Goal: Task Accomplishment & Management: Manage account settings

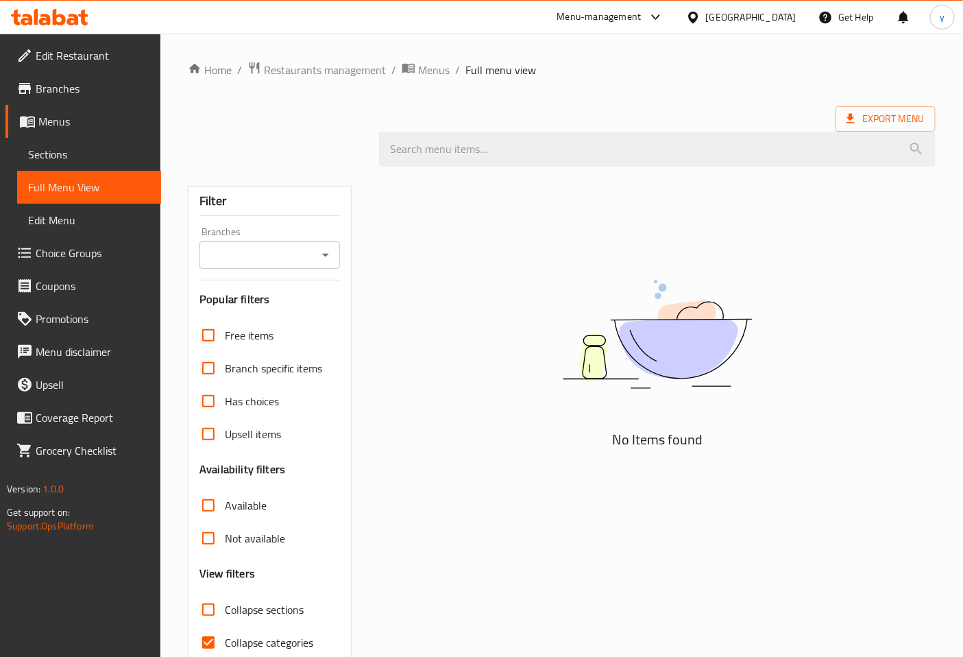
click at [57, 125] on span "Menus" at bounding box center [94, 121] width 112 height 16
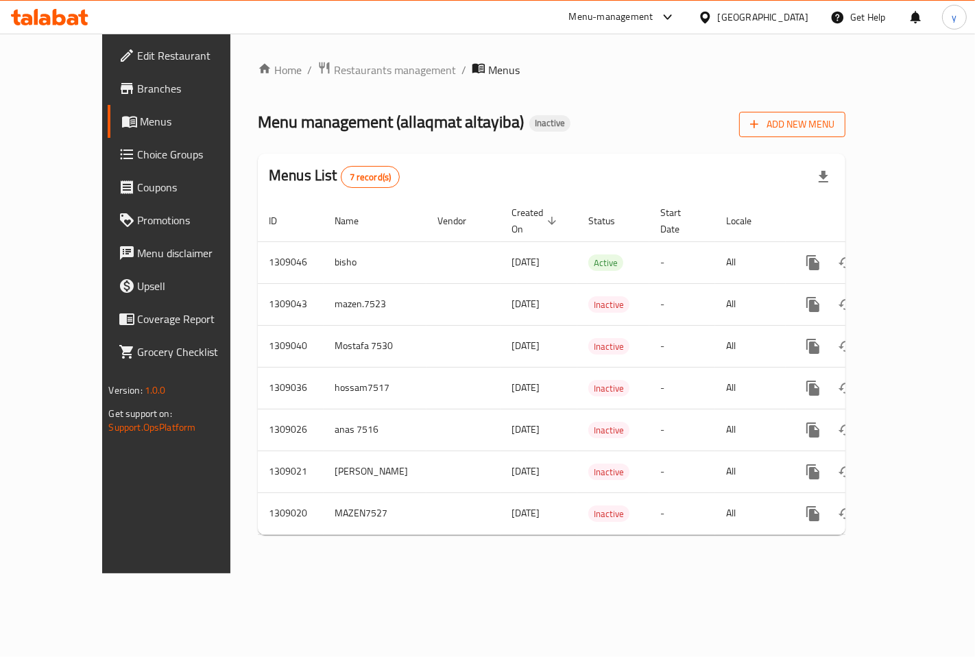
click at [834, 127] on span "Add New Menu" at bounding box center [792, 124] width 84 height 17
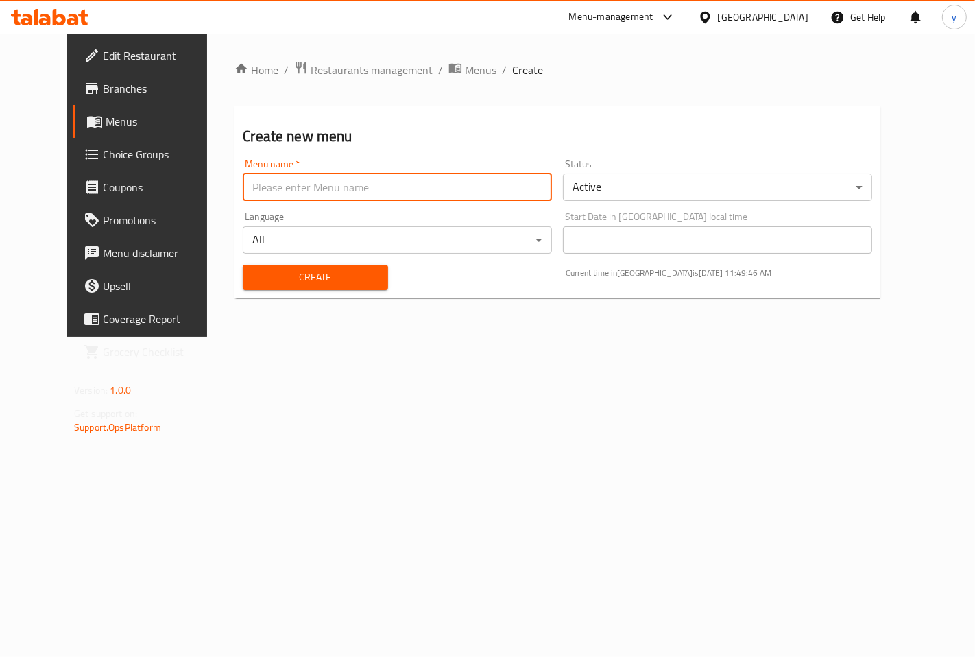
click at [362, 186] on input "text" at bounding box center [397, 186] width 309 height 27
type input "youssef7518"
click at [348, 277] on span "Create" at bounding box center [315, 277] width 123 height 17
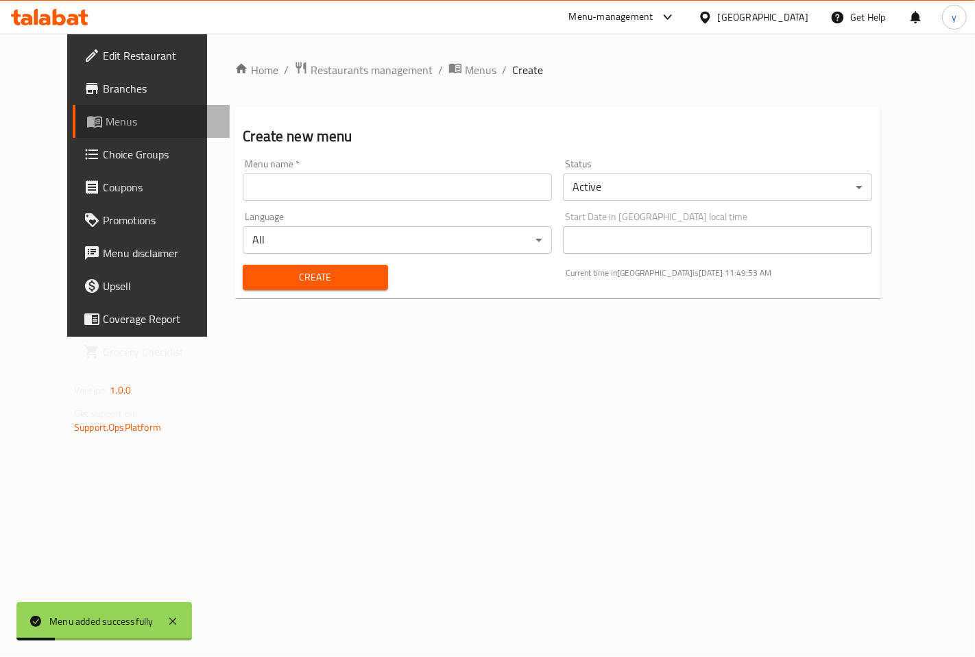
click at [106, 129] on span "Menus" at bounding box center [162, 121] width 113 height 16
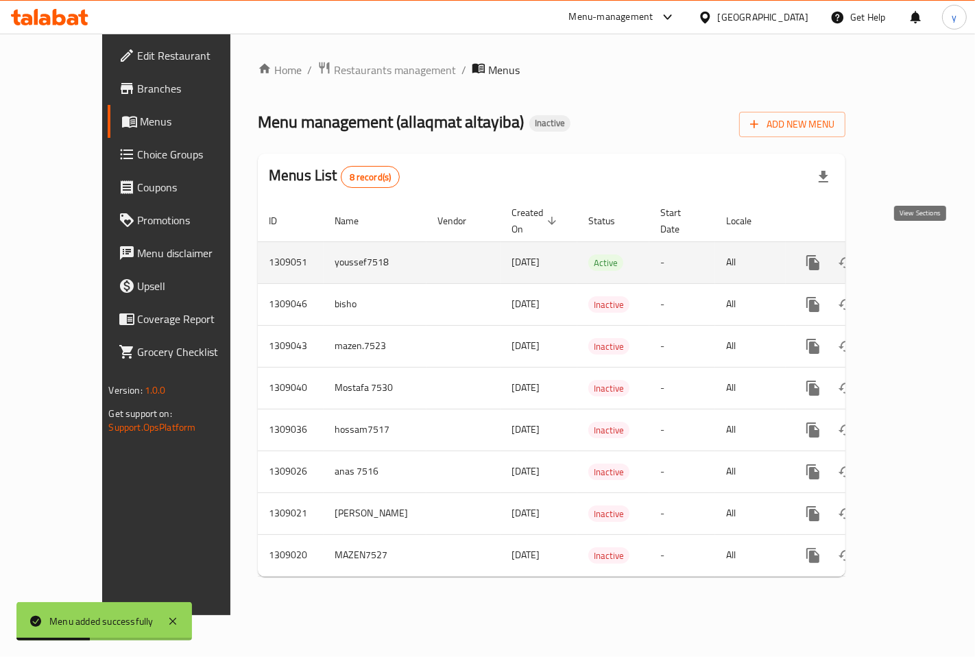
click at [928, 246] on link "enhanced table" at bounding box center [911, 262] width 33 height 33
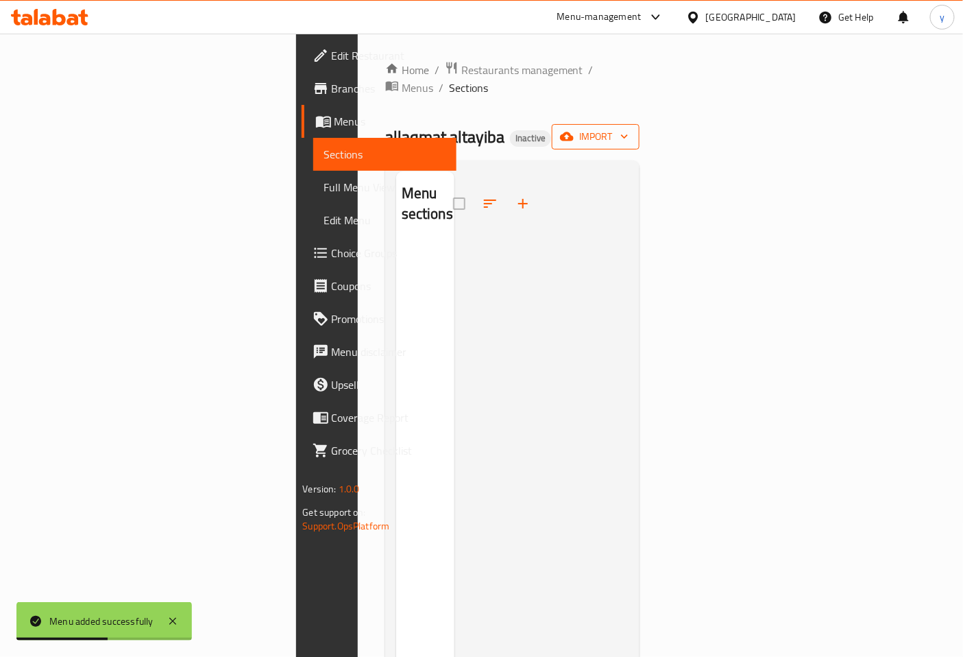
click at [631, 130] on icon "button" at bounding box center [625, 137] width 14 height 14
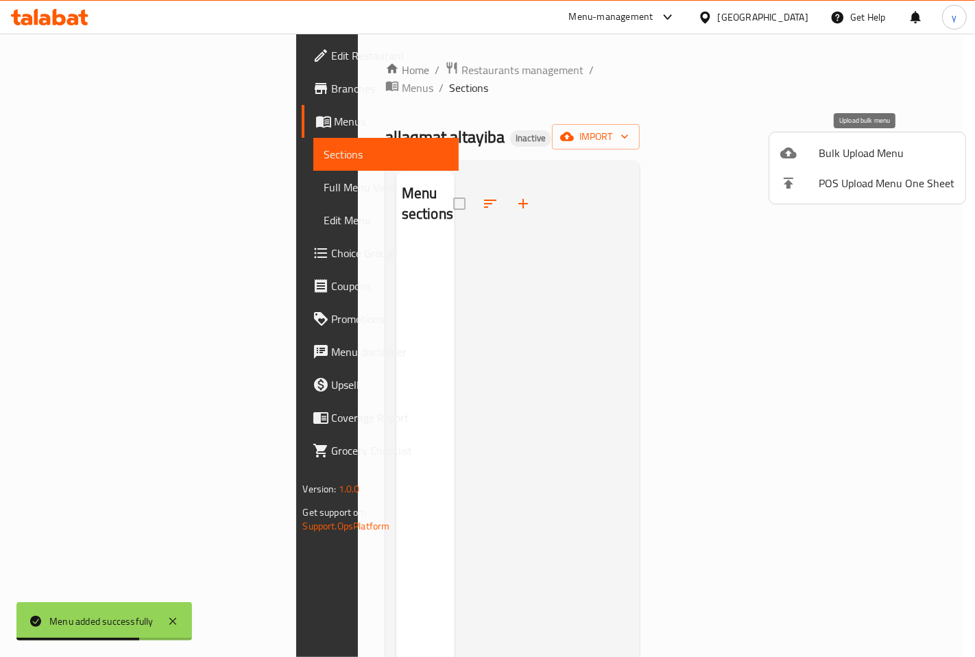
click at [915, 141] on li "Bulk Upload Menu" at bounding box center [867, 153] width 196 height 30
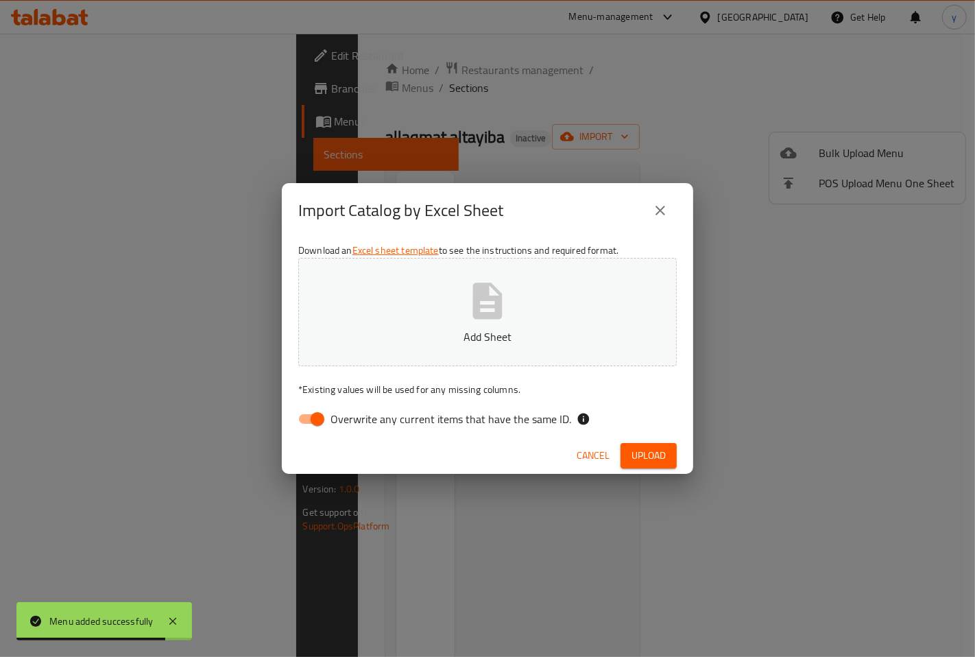
click at [310, 410] on input "Overwrite any current items that have the same ID." at bounding box center [317, 419] width 78 height 26
checkbox input "false"
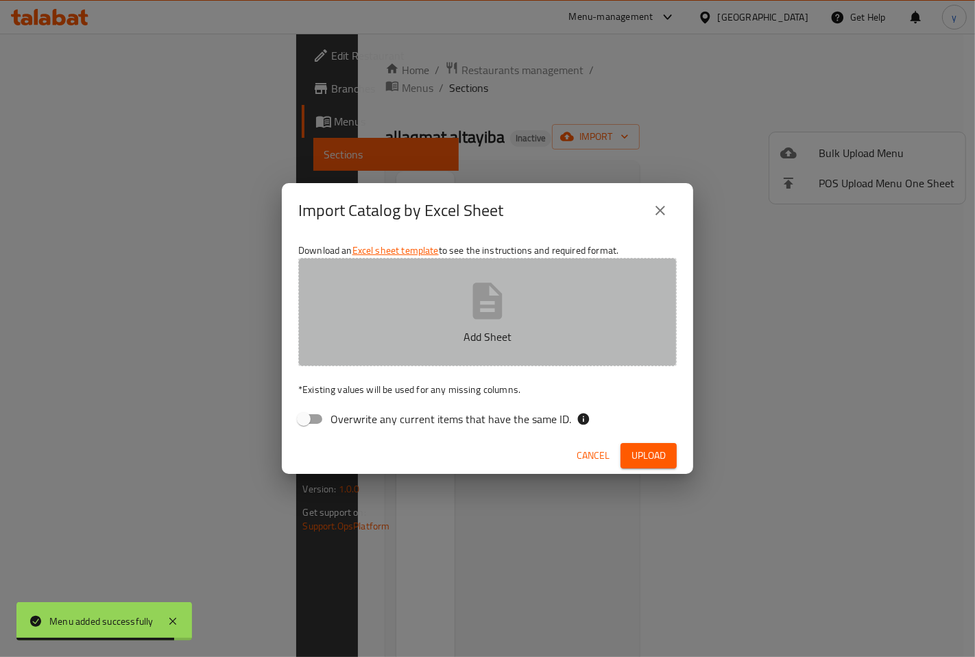
click at [408, 326] on button "Add Sheet" at bounding box center [487, 312] width 378 height 108
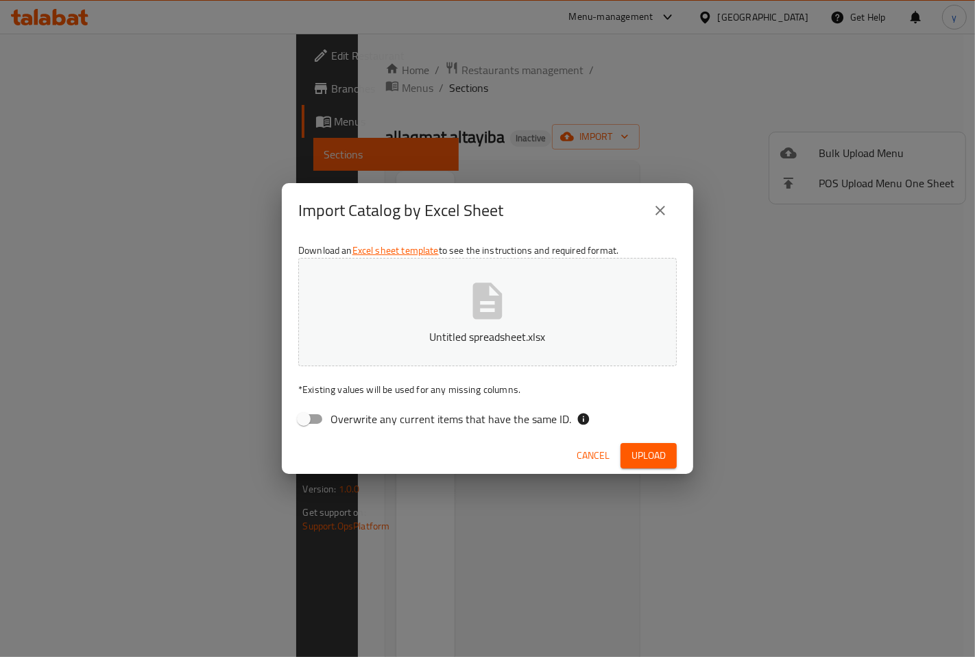
click at [668, 458] on button "Upload" at bounding box center [648, 455] width 56 height 25
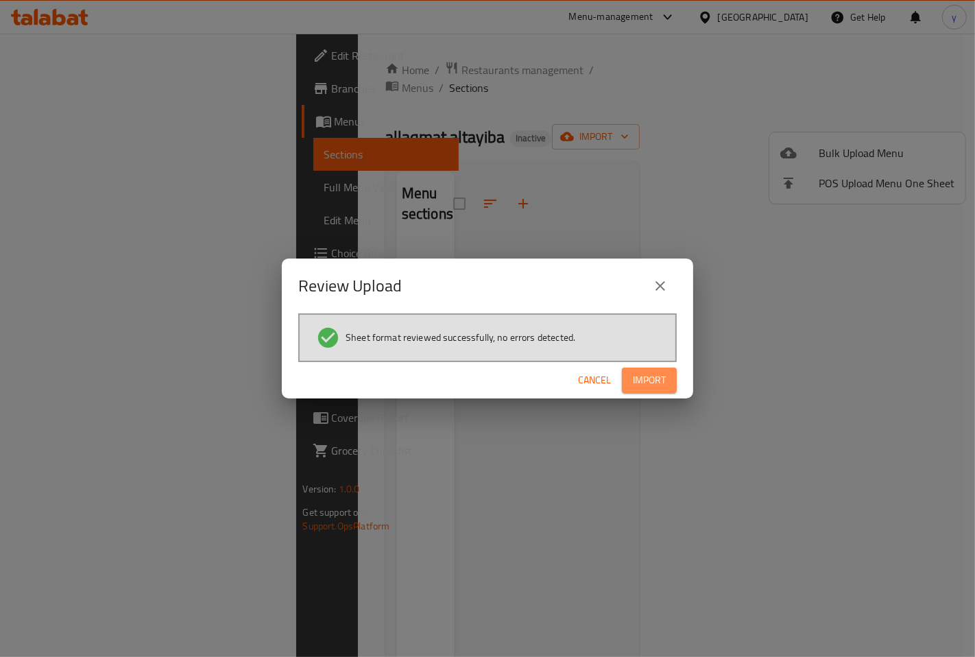
click at [656, 381] on span "Import" at bounding box center [649, 379] width 33 height 17
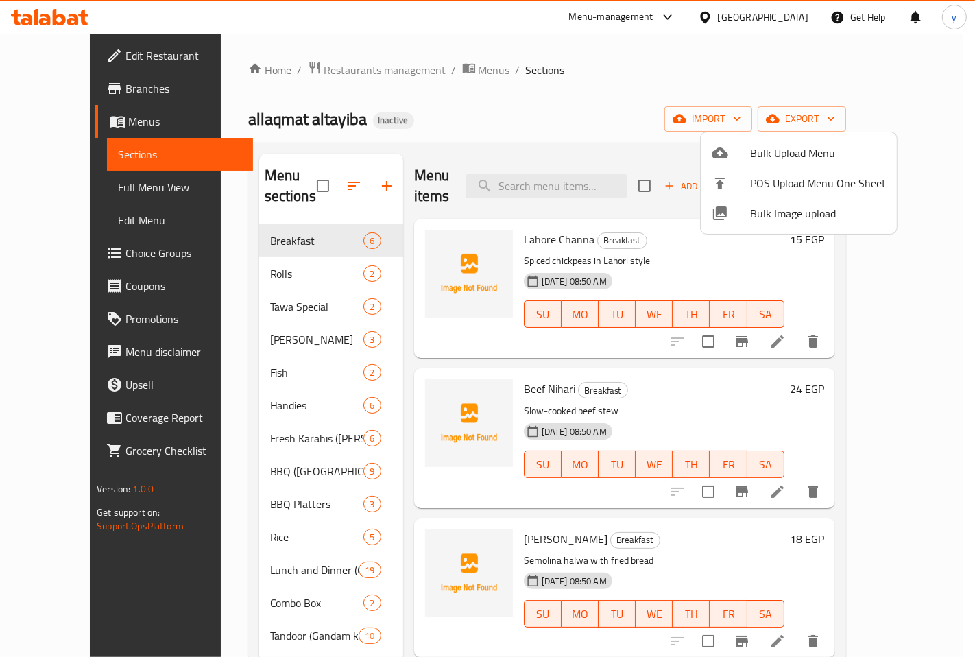
click at [90, 182] on div at bounding box center [487, 328] width 975 height 657
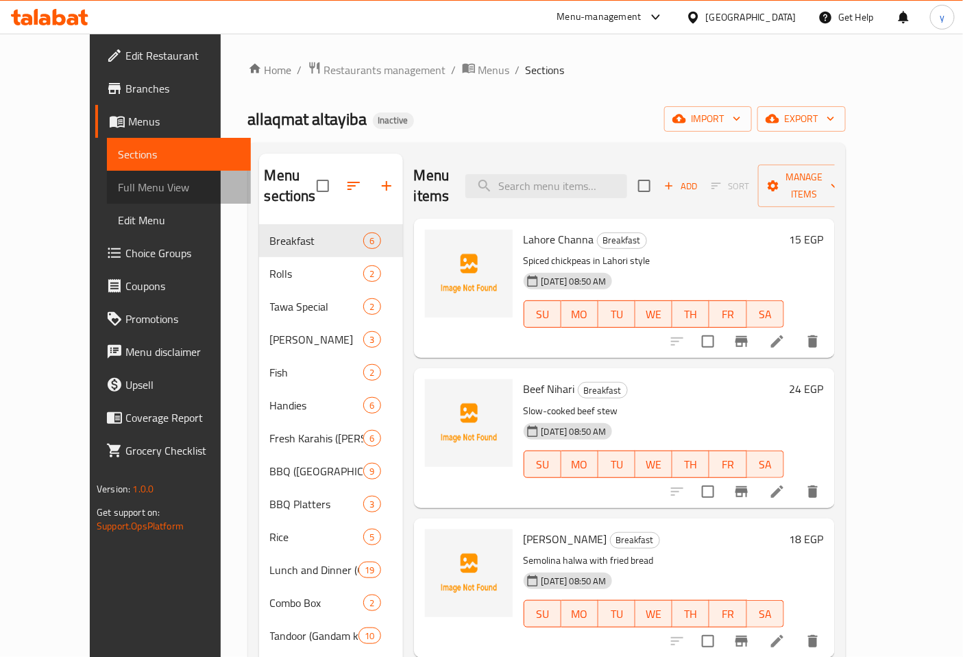
click at [118, 182] on span "Full Menu View" at bounding box center [179, 187] width 122 height 16
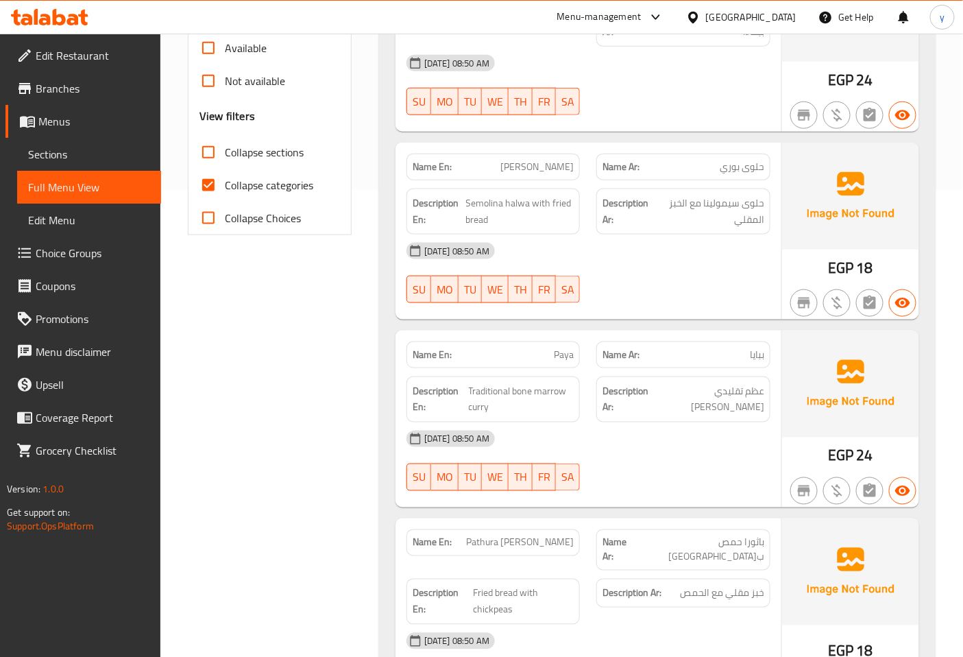
scroll to position [380, 0]
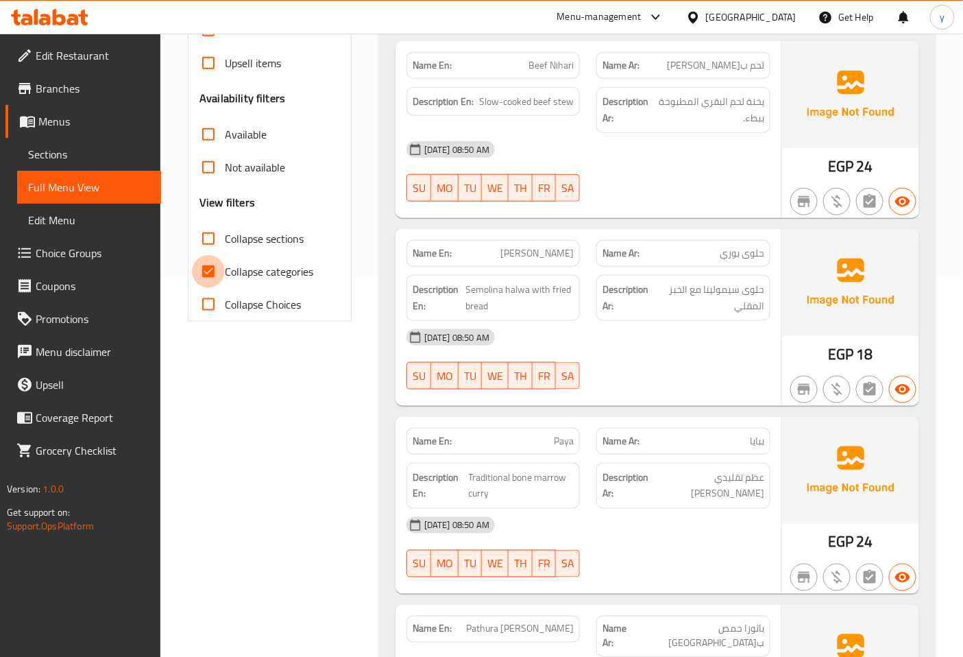
click at [217, 271] on input "Collapse categories" at bounding box center [208, 271] width 33 height 33
checkbox input "false"
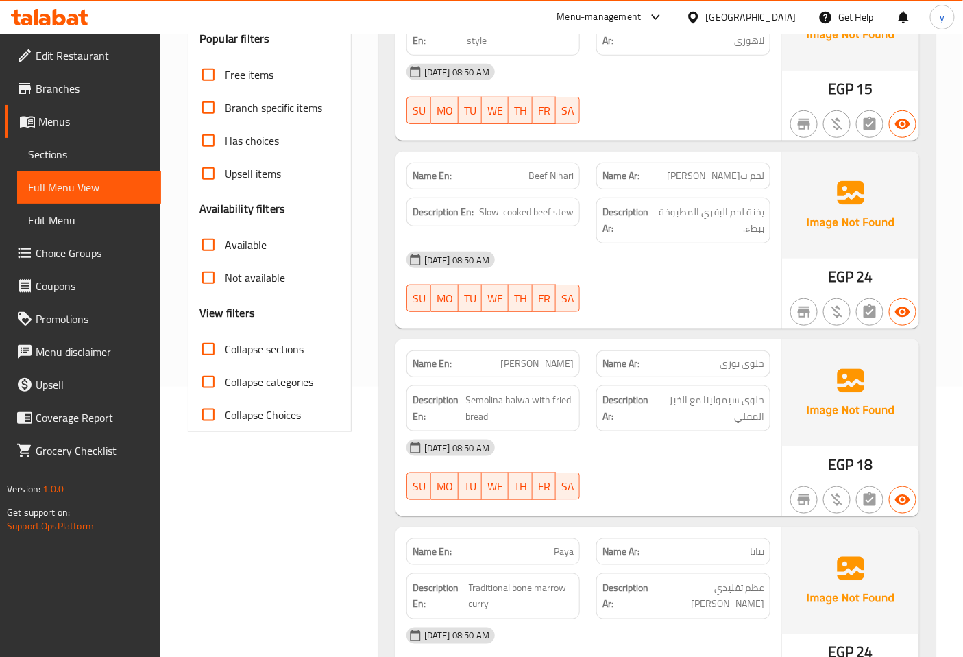
scroll to position [0, 0]
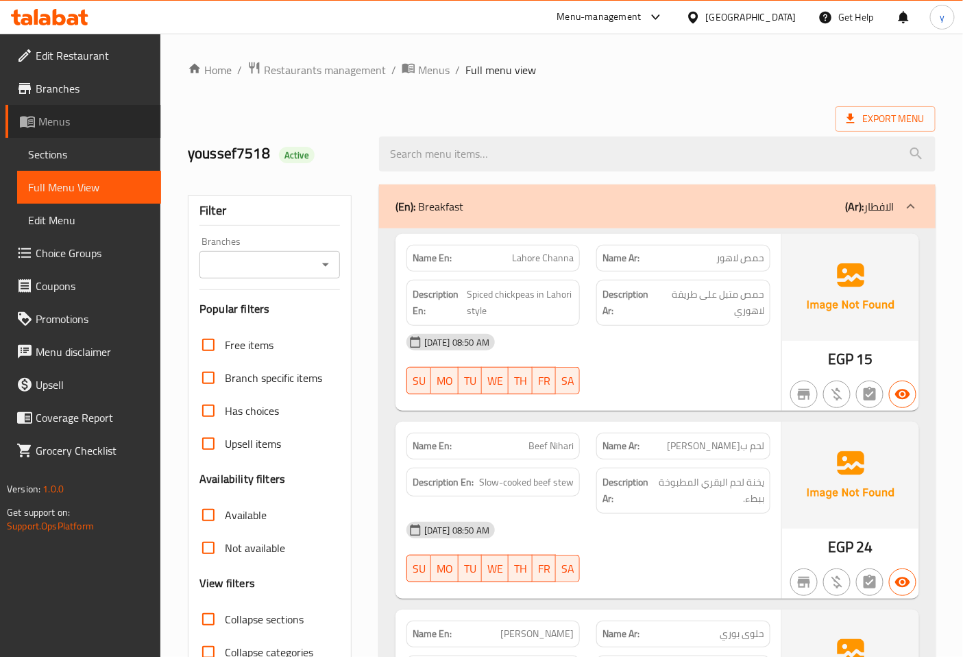
click at [45, 127] on span "Menus" at bounding box center [94, 121] width 112 height 16
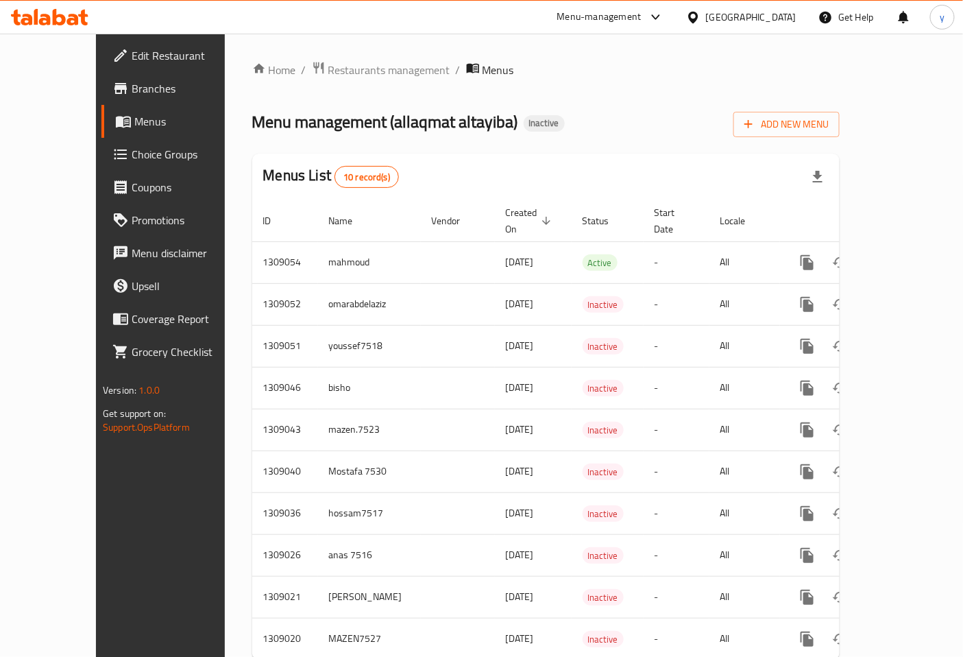
click at [132, 88] on span "Branches" at bounding box center [189, 88] width 114 height 16
